Goal: Task Accomplishment & Management: Complete application form

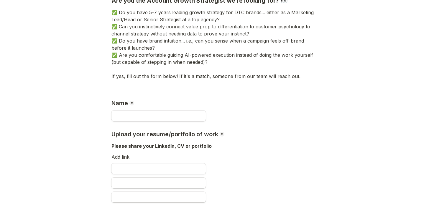
scroll to position [245, 0]
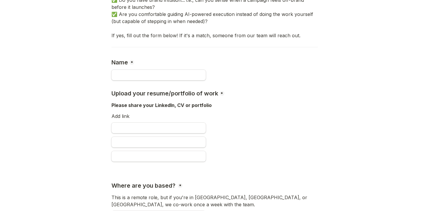
click at [166, 81] on div at bounding box center [215, 76] width 207 height 14
click at [166, 77] on input "Name" at bounding box center [159, 75] width 94 height 11
type input "********"
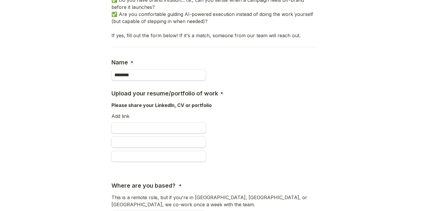
click at [130, 114] on div "Add link" at bounding box center [215, 117] width 207 height 10
click at [127, 115] on div "Add link" at bounding box center [215, 117] width 207 height 10
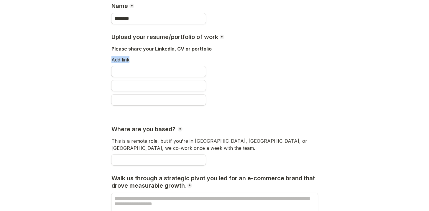
scroll to position [301, 0]
click at [161, 84] on input "Untitled link field" at bounding box center [159, 85] width 94 height 11
click at [162, 81] on input "Untitled link field" at bounding box center [159, 85] width 94 height 11
click at [162, 77] on div at bounding box center [215, 73] width 207 height 14
click at [162, 74] on input "Upload your resume/portfolio of work" at bounding box center [159, 71] width 94 height 11
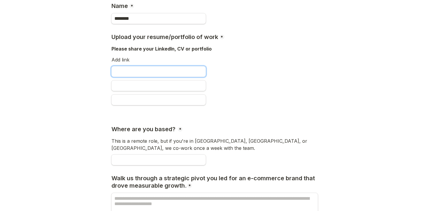
click at [162, 73] on input "Upload your resume/portfolio of work" at bounding box center [159, 71] width 94 height 11
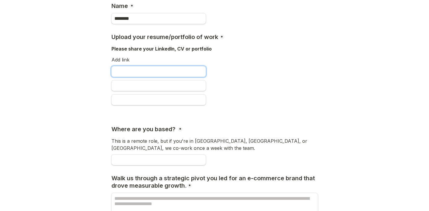
click at [149, 71] on input "Upload your resume/portfolio of work" at bounding box center [159, 71] width 94 height 11
paste input "**********"
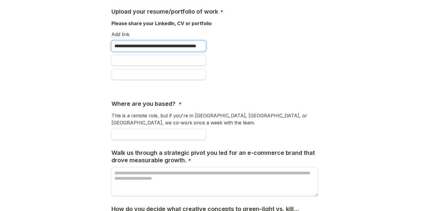
scroll to position [332, 0]
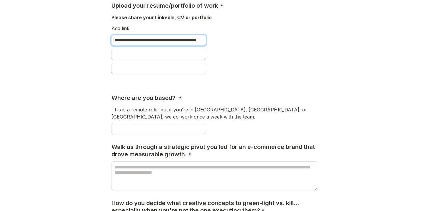
type input "**********"
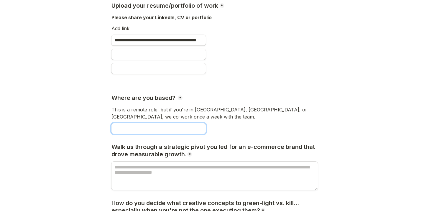
click at [179, 128] on input "Where are you based?" at bounding box center [159, 128] width 94 height 11
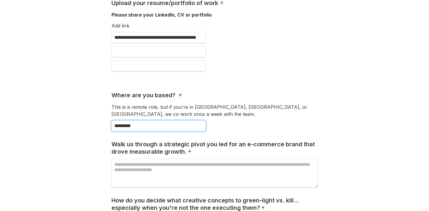
scroll to position [358, 0]
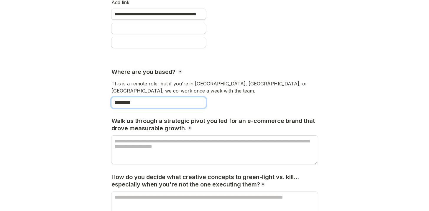
type input "*********"
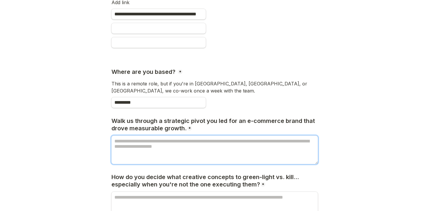
click at [208, 144] on textarea "Walk us through a strategic pivot you led for an e-commerce brand that drove me…" at bounding box center [215, 149] width 207 height 28
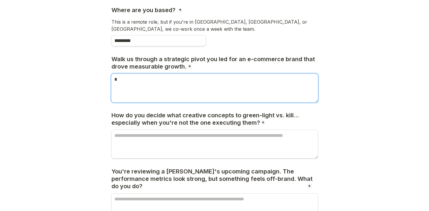
type textarea "*"
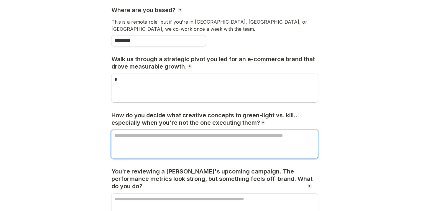
click at [221, 132] on textarea "How do you decide what creative concepts to green-light vs. kill... especially …" at bounding box center [215, 144] width 207 height 28
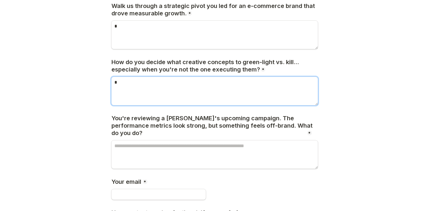
type textarea "*"
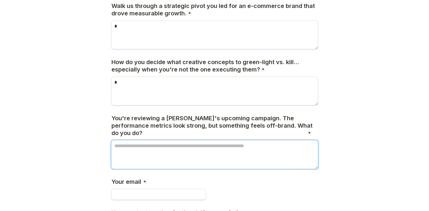
click at [218, 140] on textarea "You're reviewing a brand's upcoming campaign. The performance metrics look stro…" at bounding box center [215, 154] width 207 height 28
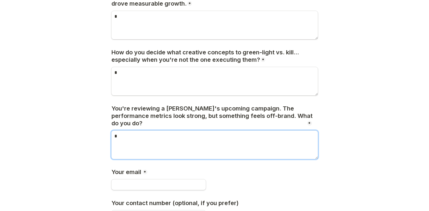
scroll to position [513, 0]
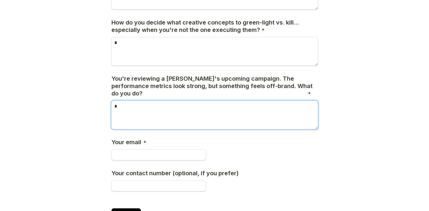
type textarea "*"
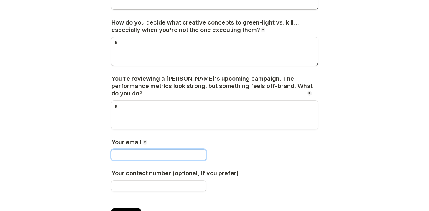
click at [177, 149] on input "Your email" at bounding box center [159, 154] width 94 height 11
type input "**********"
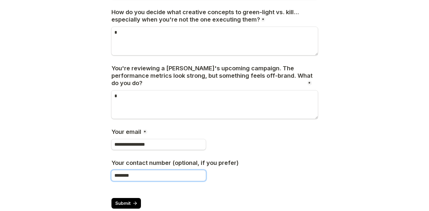
scroll to position [531, 0]
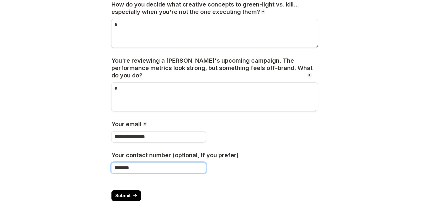
type input "********"
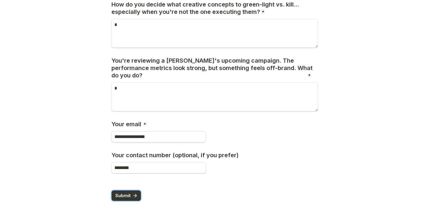
click at [135, 191] on button "Submit" at bounding box center [127, 195] width 30 height 11
